Goal: Task Accomplishment & Management: Manage account settings

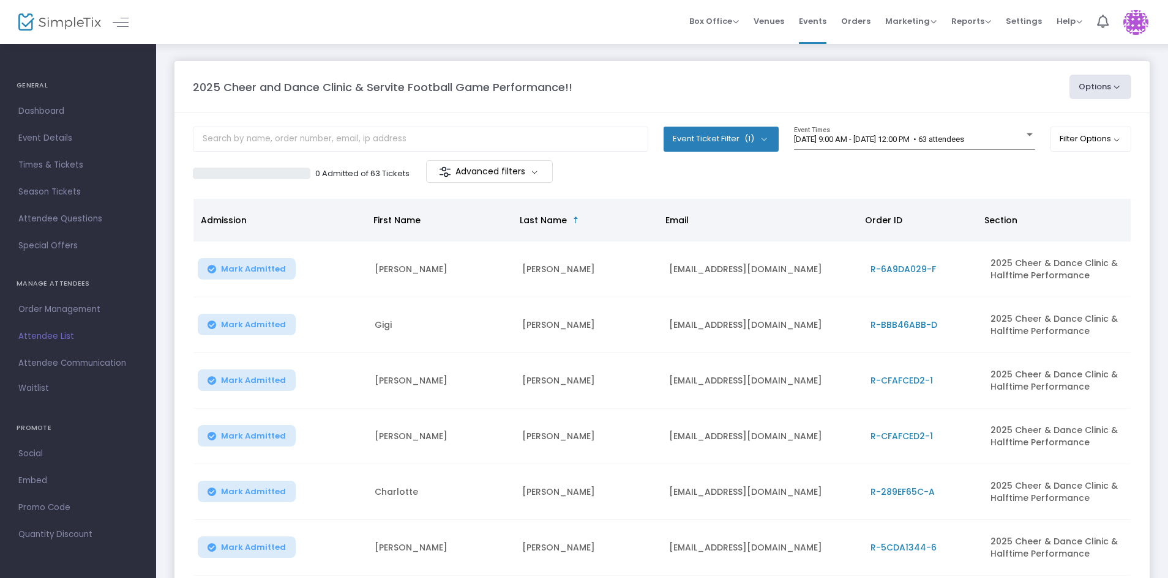
scroll to position [130, 0]
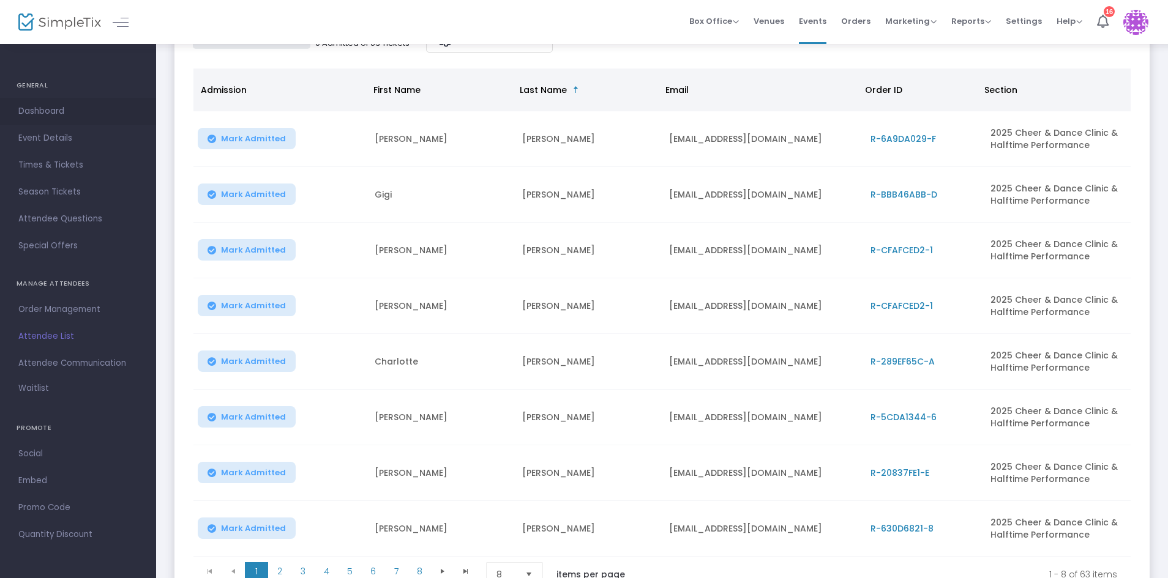
click at [56, 113] on span "Dashboard" at bounding box center [77, 111] width 119 height 16
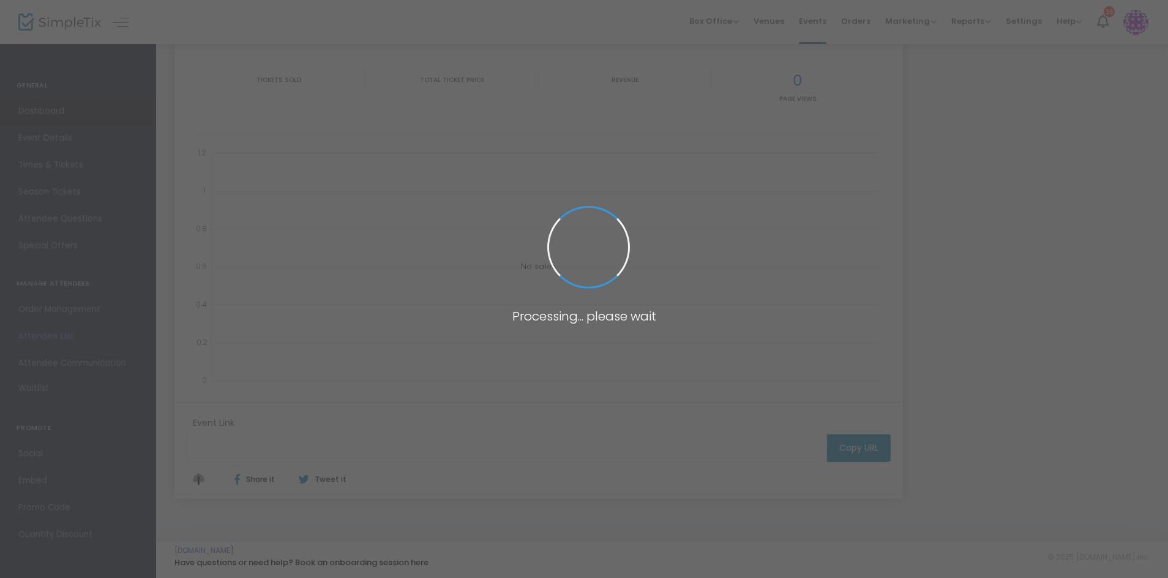
type input "[URL][DOMAIN_NAME]"
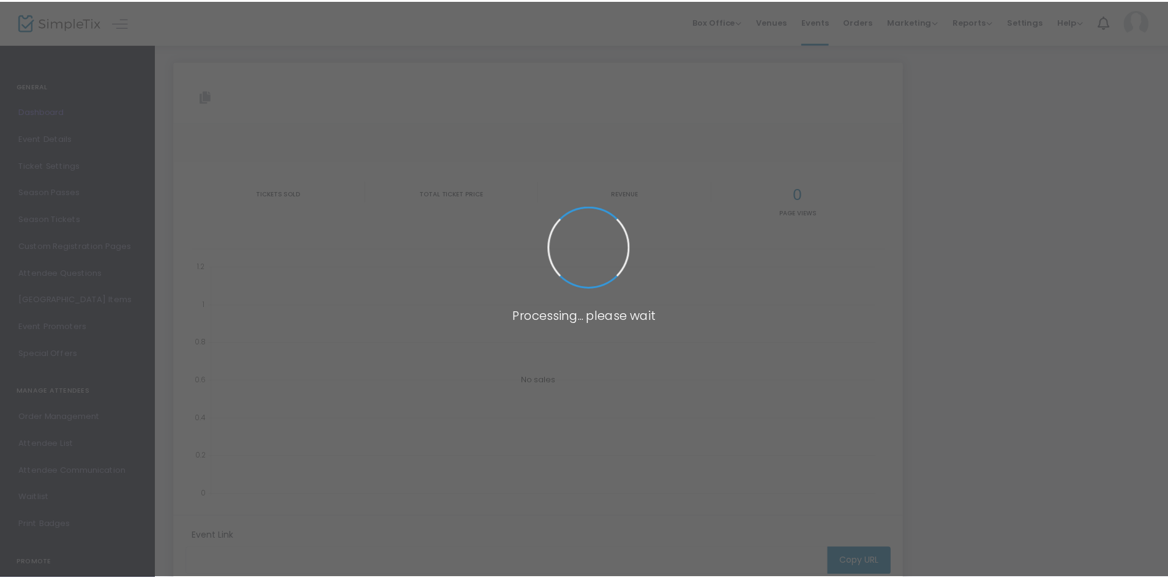
scroll to position [114, 0]
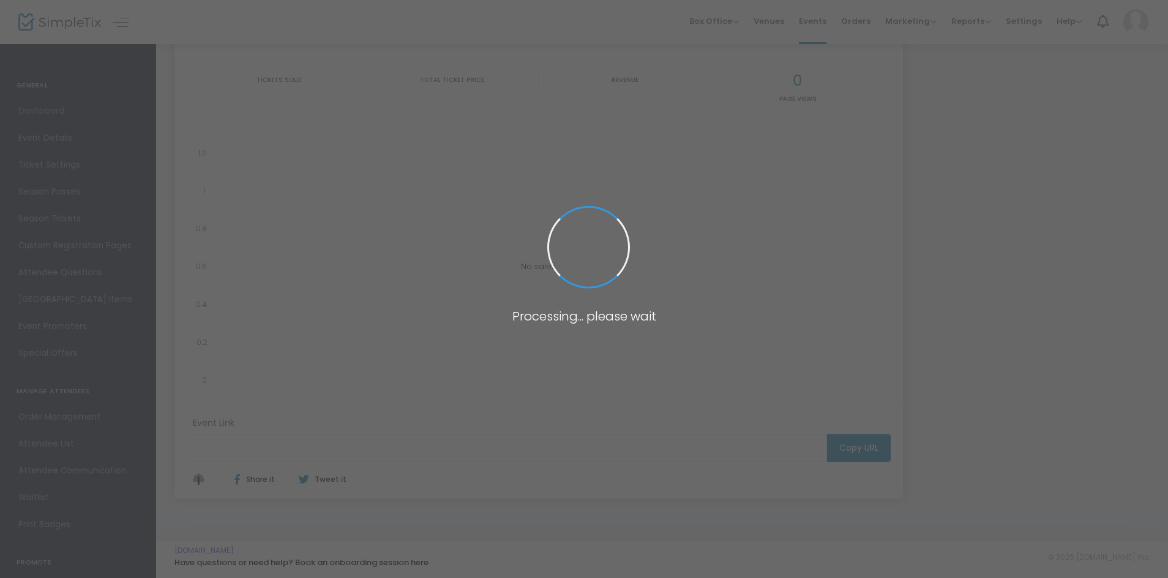
type input "[URL][DOMAIN_NAME]"
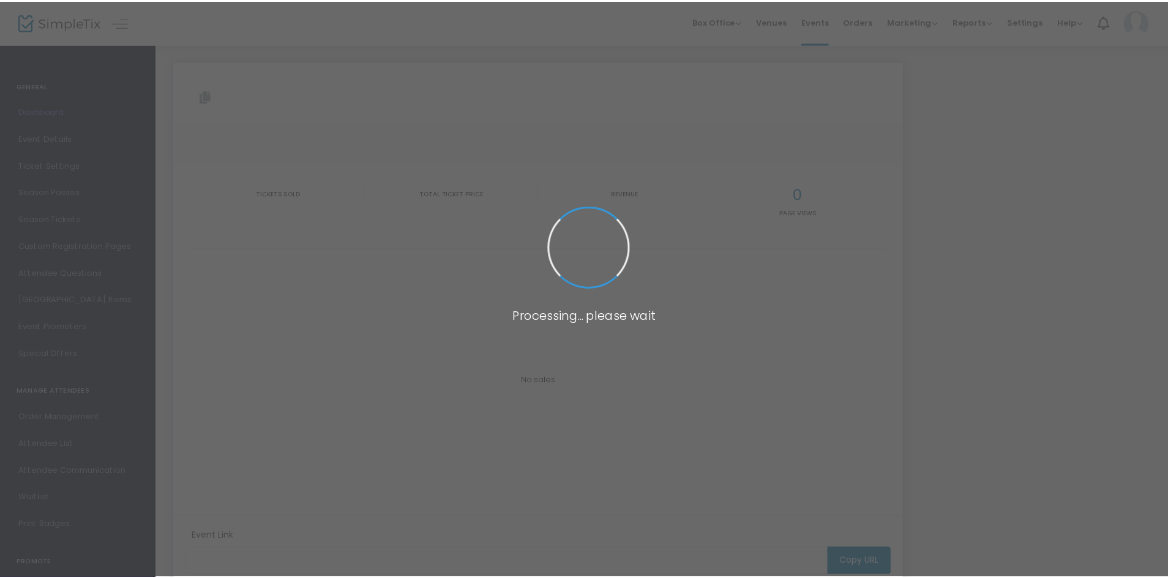
scroll to position [114, 0]
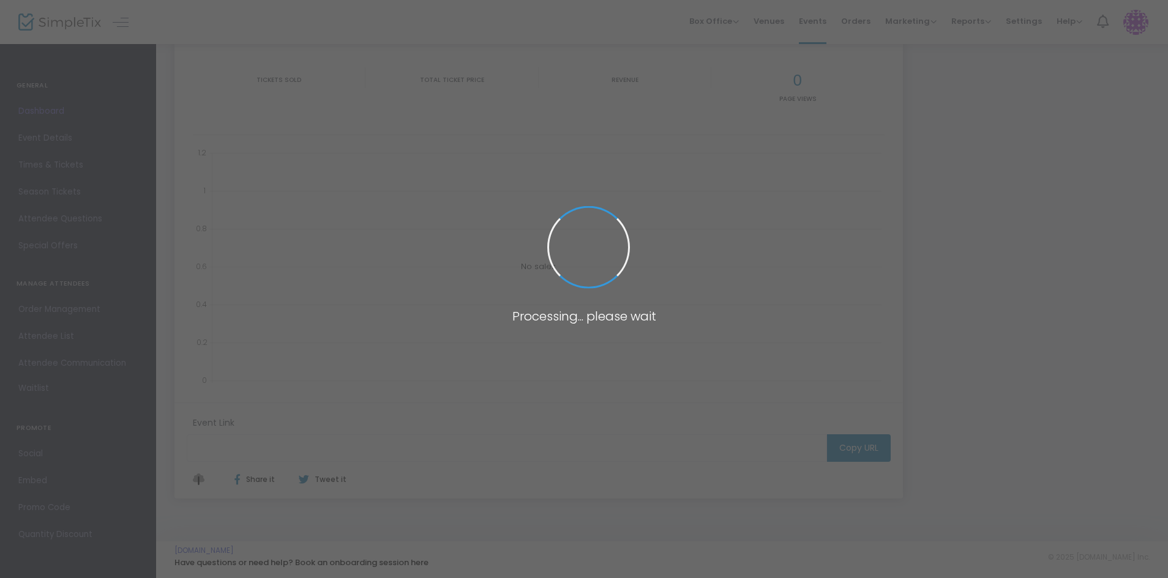
type input "[URL][DOMAIN_NAME]"
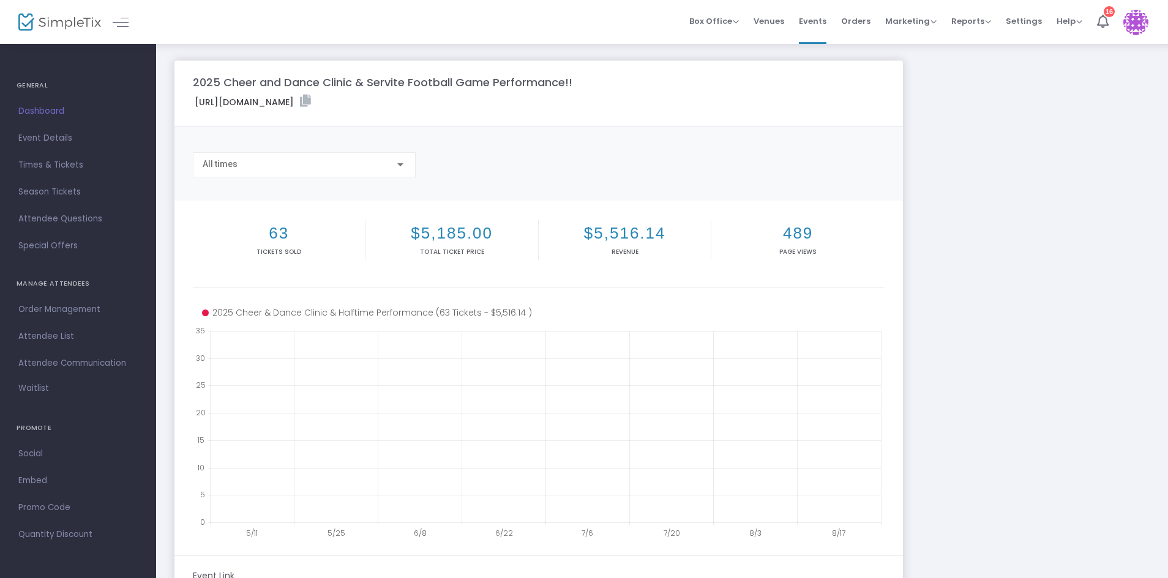
scroll to position [0, 0]
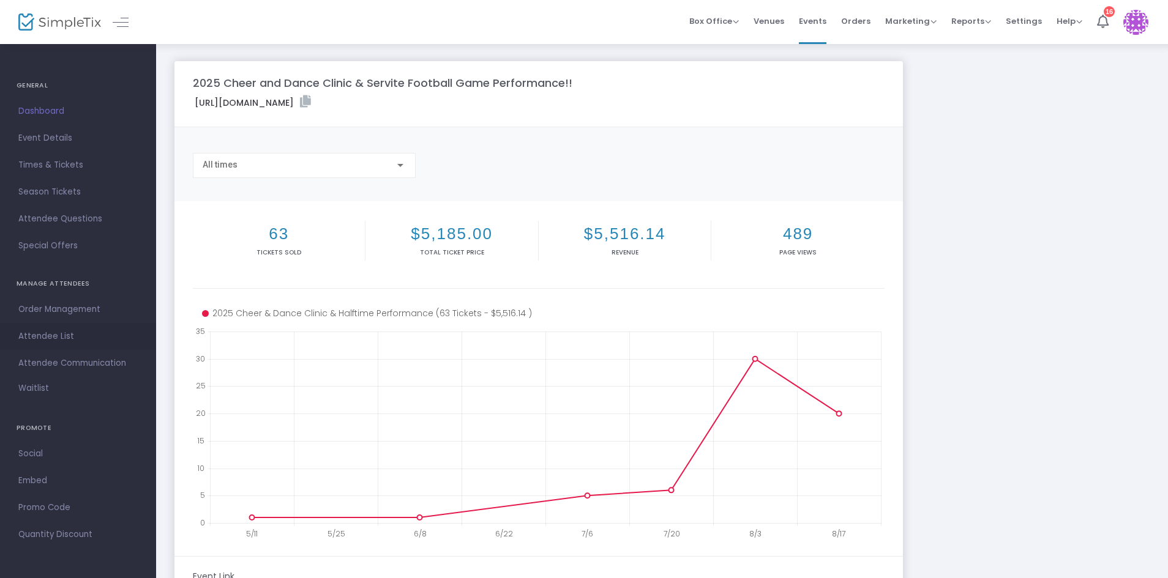
click at [39, 337] on span "Attendee List" at bounding box center [77, 337] width 119 height 16
